Goal: Browse casually

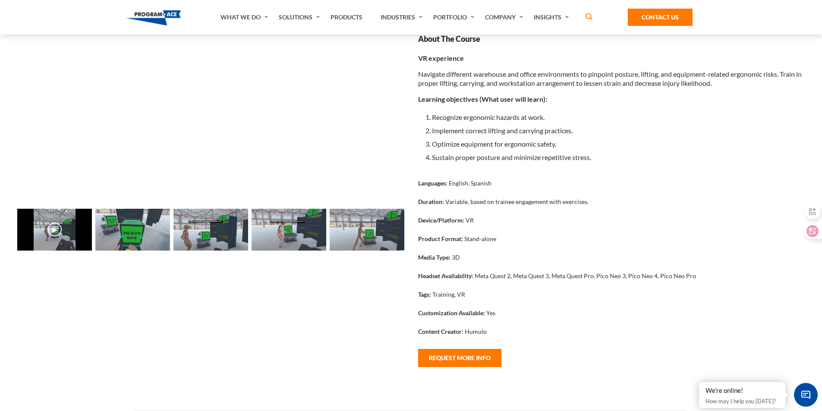
scroll to position [43, 0]
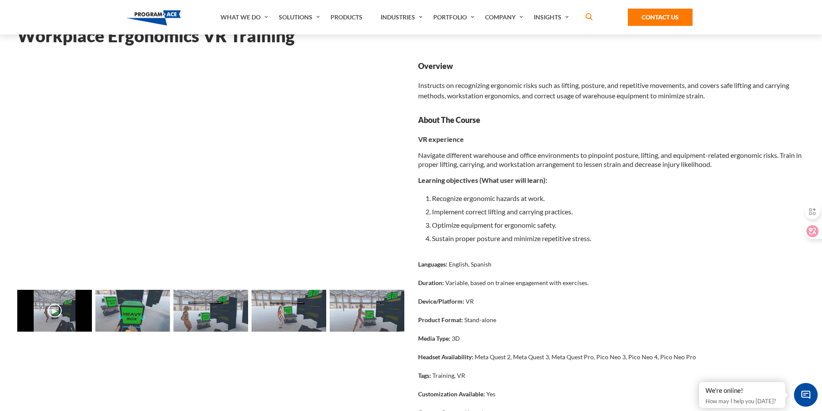
click at [128, 307] on img at bounding box center [132, 311] width 75 height 42
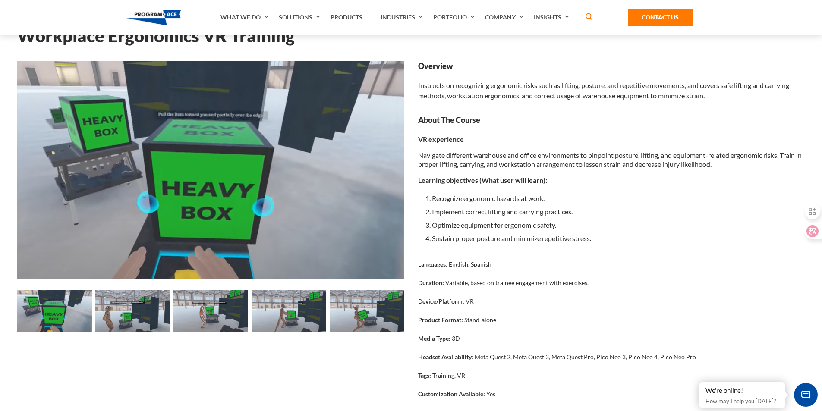
click at [178, 308] on img at bounding box center [211, 311] width 75 height 42
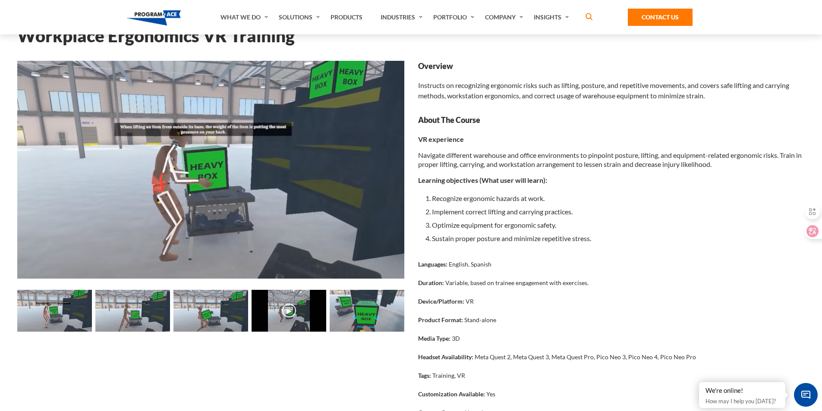
click at [178, 308] on img at bounding box center [211, 311] width 75 height 42
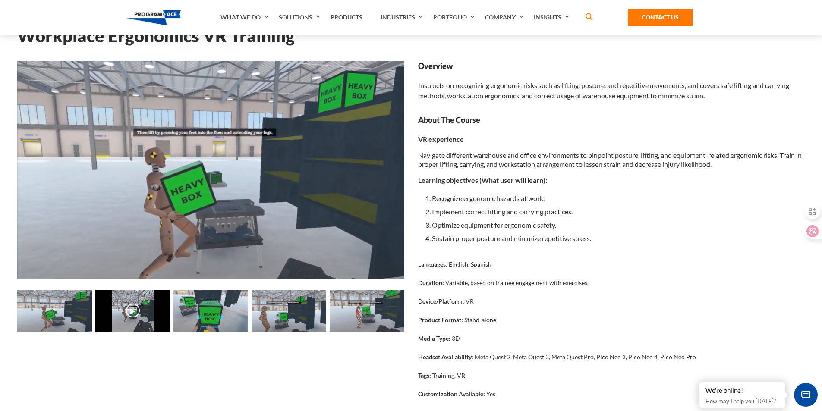
click at [178, 308] on img at bounding box center [211, 311] width 75 height 42
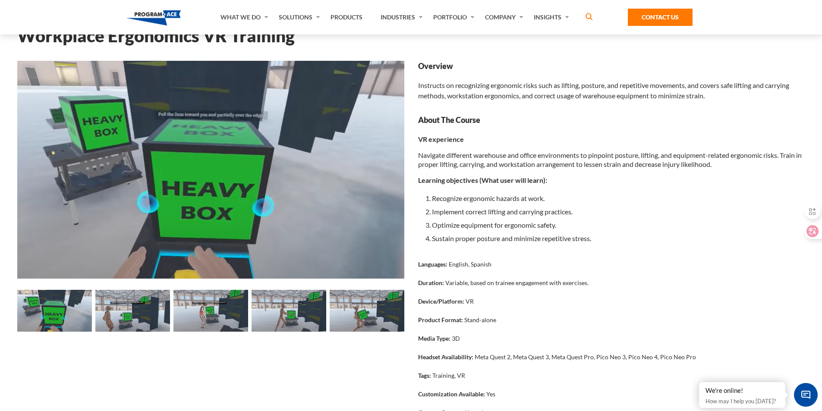
click at [178, 308] on img at bounding box center [211, 311] width 75 height 42
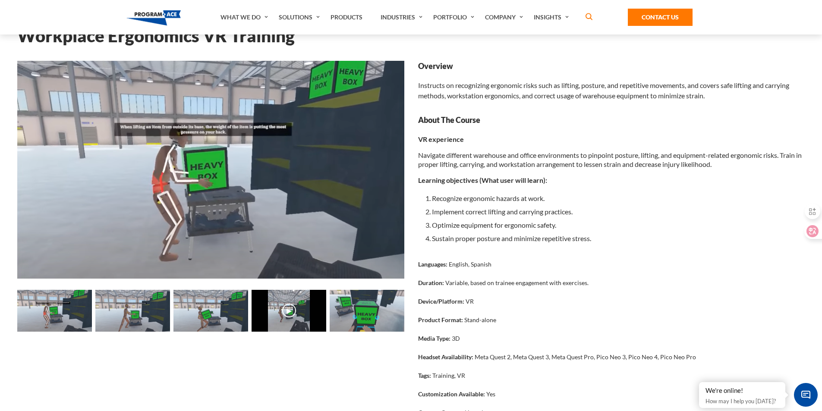
click at [182, 306] on img at bounding box center [211, 311] width 75 height 42
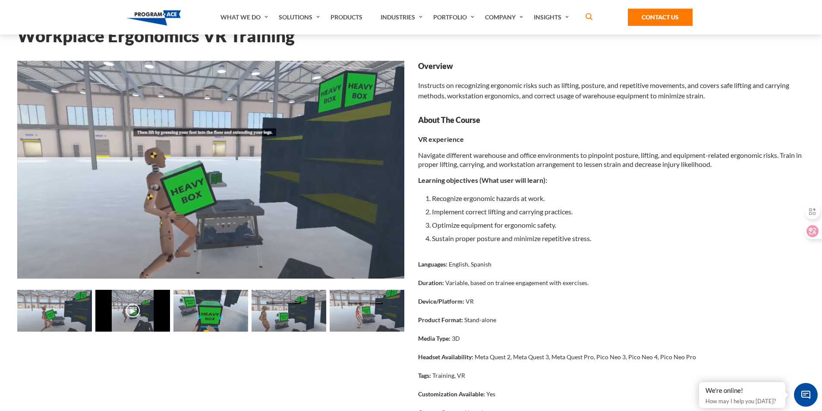
click at [182, 306] on img at bounding box center [211, 311] width 75 height 42
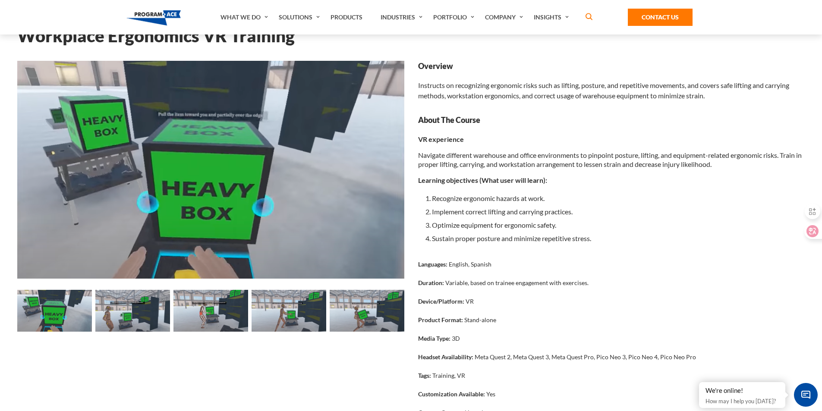
click at [182, 306] on img at bounding box center [211, 311] width 75 height 42
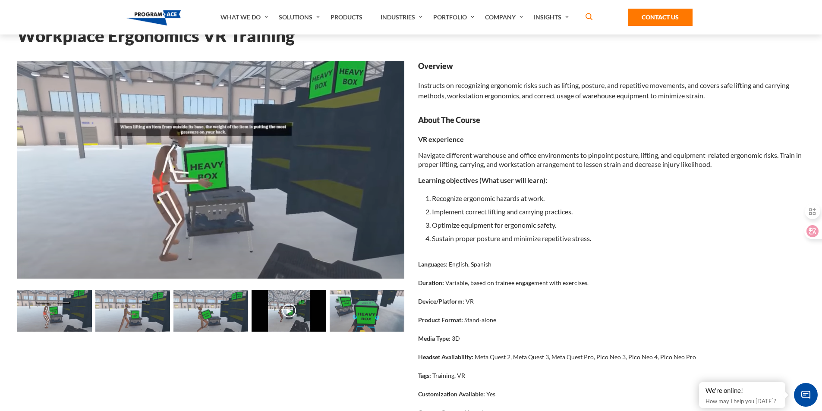
click at [182, 306] on img at bounding box center [211, 311] width 75 height 42
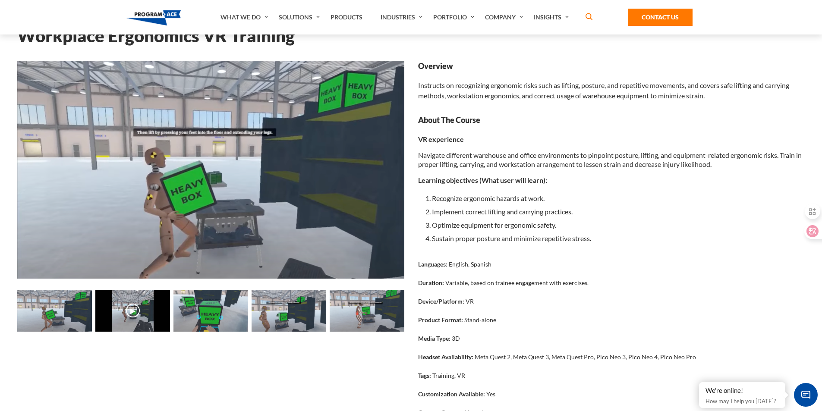
click at [182, 306] on img at bounding box center [211, 311] width 75 height 42
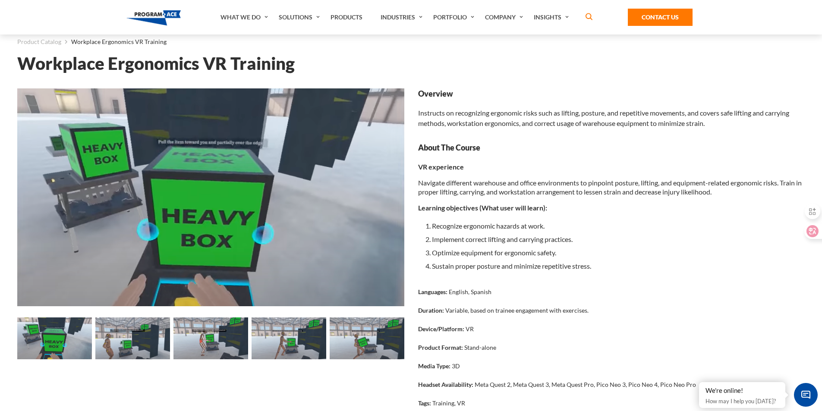
scroll to position [0, 0]
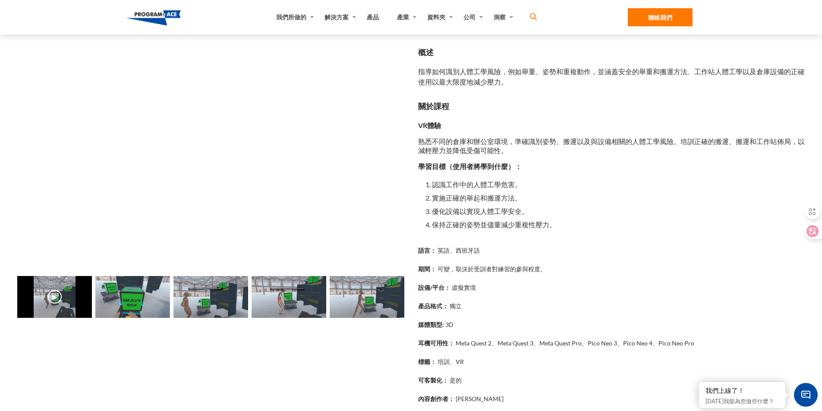
scroll to position [86, 0]
